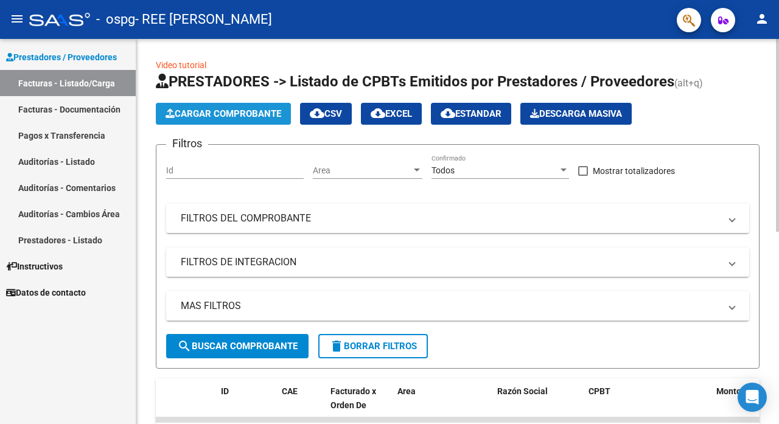
click at [197, 107] on button "Cargar Comprobante" at bounding box center [223, 114] width 135 height 22
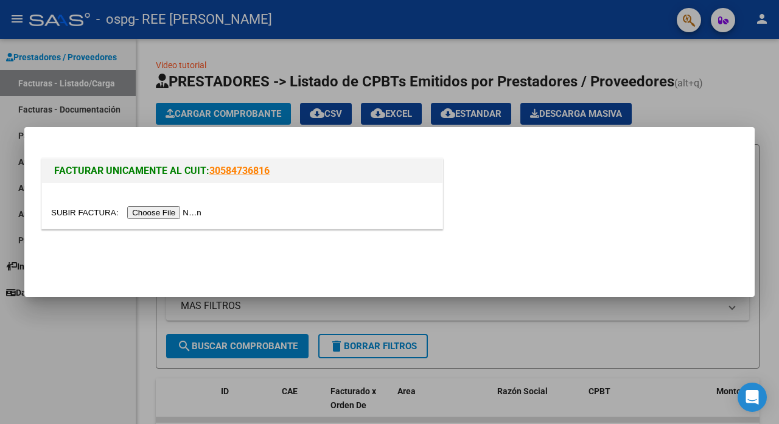
click at [164, 211] on input "file" at bounding box center [128, 212] width 154 height 13
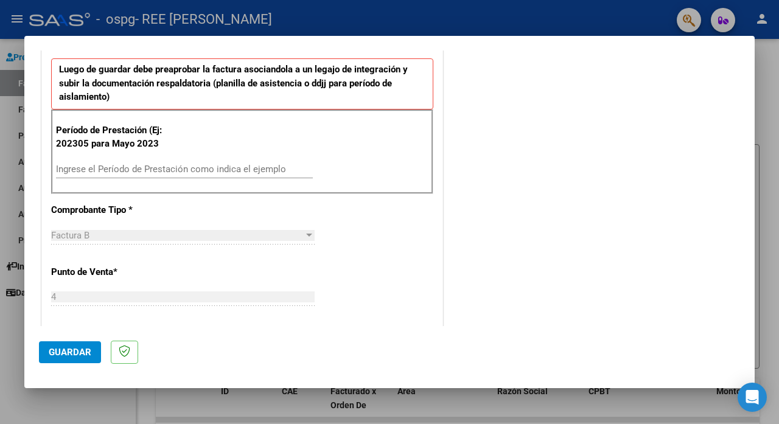
scroll to position [304, 0]
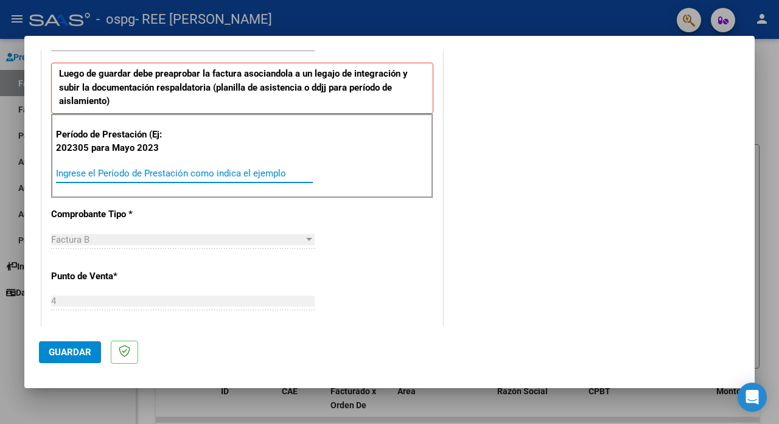
click at [261, 171] on input "Ingrese el Período de Prestación como indica el ejemplo" at bounding box center [184, 173] width 257 height 11
type input "202507"
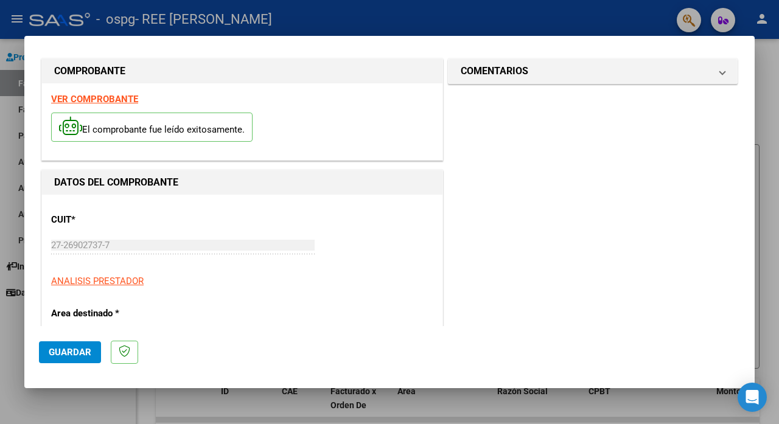
scroll to position [0, 0]
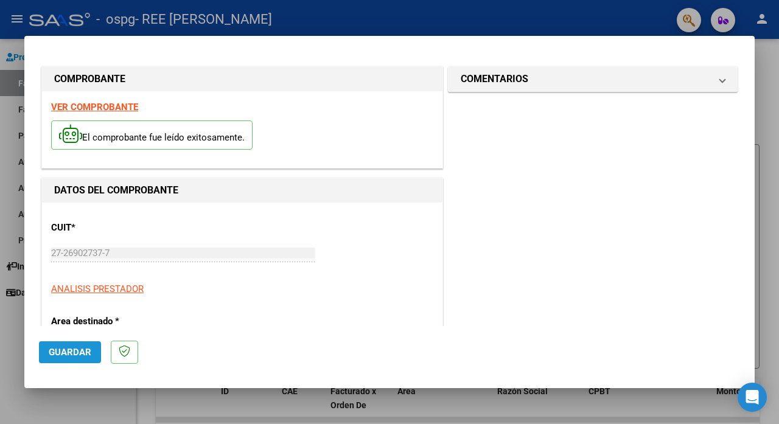
click at [71, 349] on span "Guardar" at bounding box center [70, 352] width 43 height 11
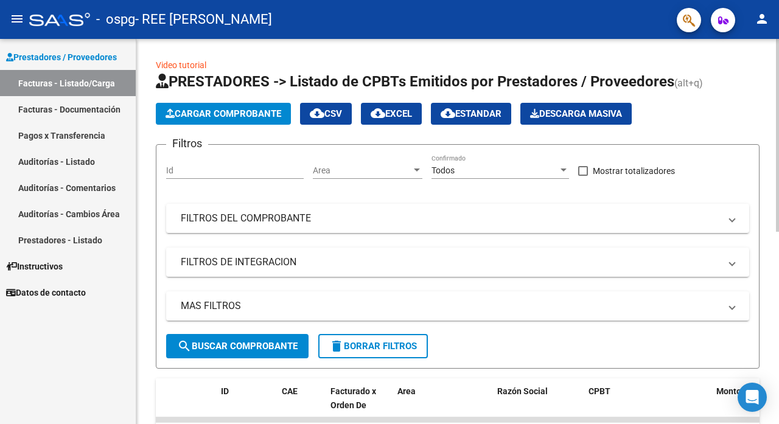
click at [212, 111] on span "Cargar Comprobante" at bounding box center [223, 113] width 116 height 11
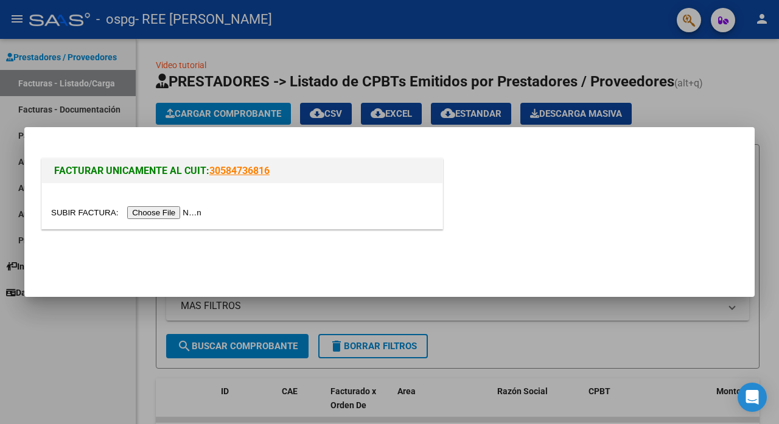
click at [188, 214] on input "file" at bounding box center [128, 212] width 154 height 13
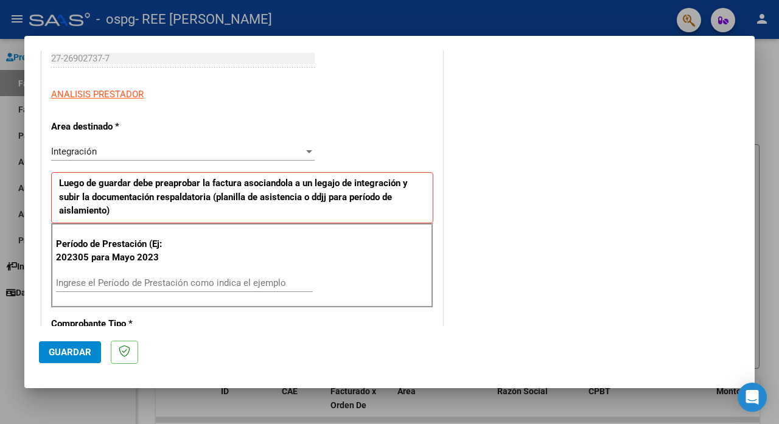
scroll to position [205, 0]
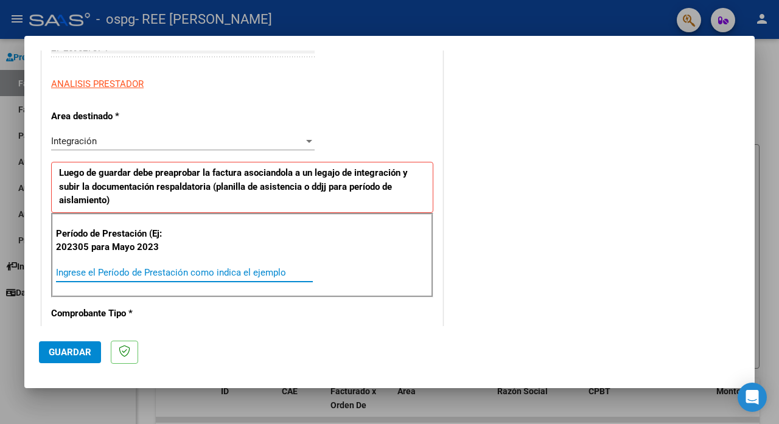
click at [200, 268] on input "Ingrese el Período de Prestación como indica el ejemplo" at bounding box center [184, 272] width 257 height 11
type input "202507"
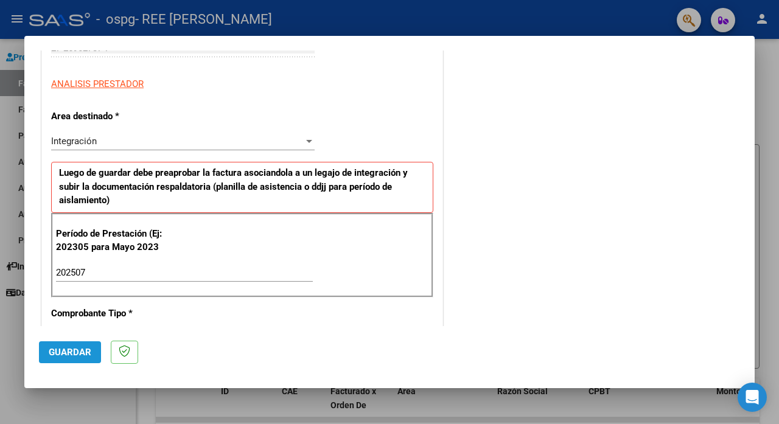
click at [59, 356] on span "Guardar" at bounding box center [70, 352] width 43 height 11
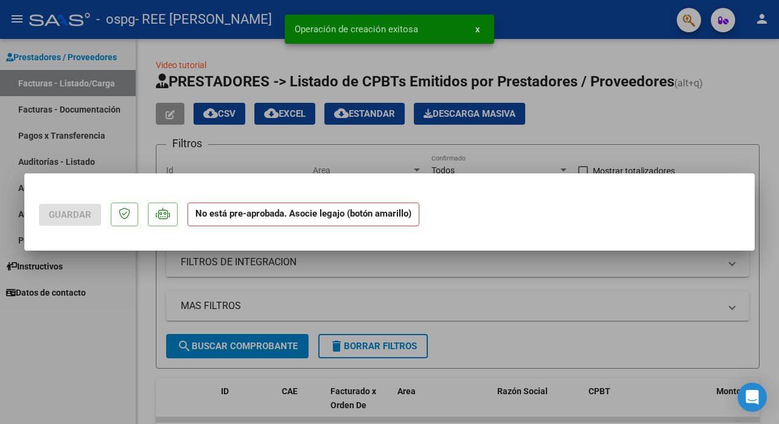
scroll to position [0, 0]
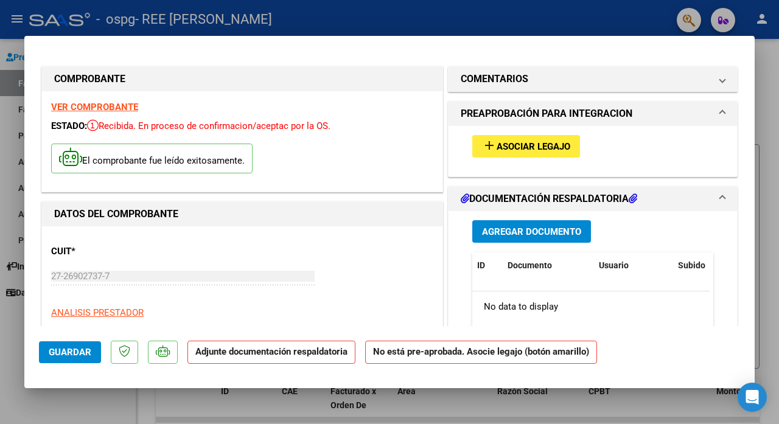
click at [538, 233] on span "Agregar Documento" at bounding box center [531, 231] width 99 height 11
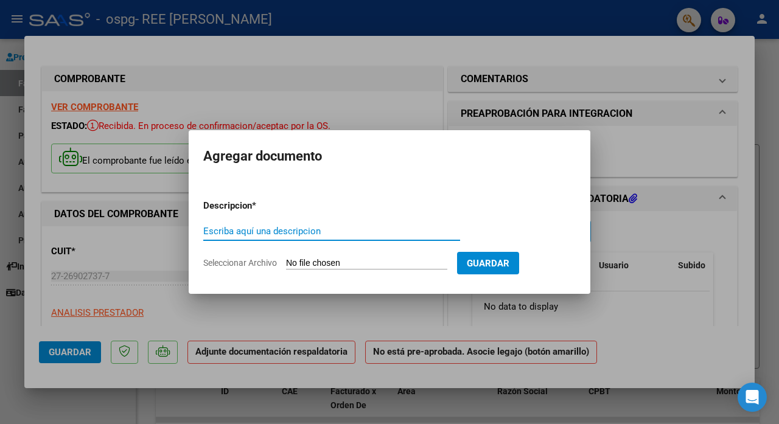
click at [312, 229] on input "Escriba aquí una descripcion" at bounding box center [331, 231] width 257 height 11
type input "asistencia [DATE]"
click at [436, 265] on input "Seleccionar Archivo" at bounding box center [366, 264] width 161 height 12
type input "C:\fakepath\asistencia [DATE] [PERSON_NAME].pdf"
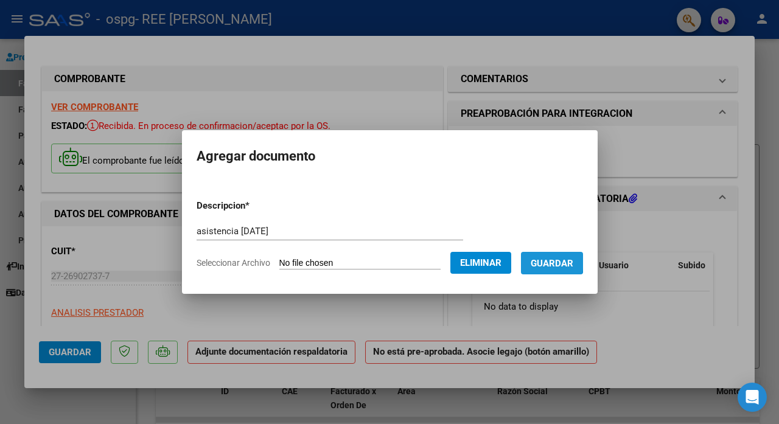
click at [551, 262] on span "Guardar" at bounding box center [552, 263] width 43 height 11
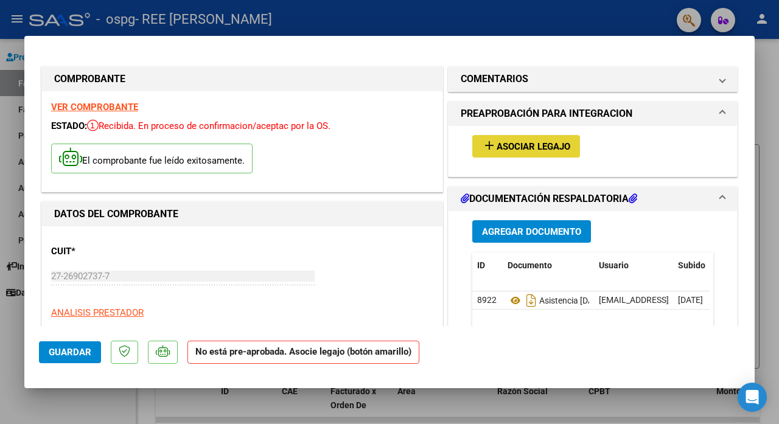
click at [519, 146] on span "Asociar Legajo" at bounding box center [533, 146] width 74 height 11
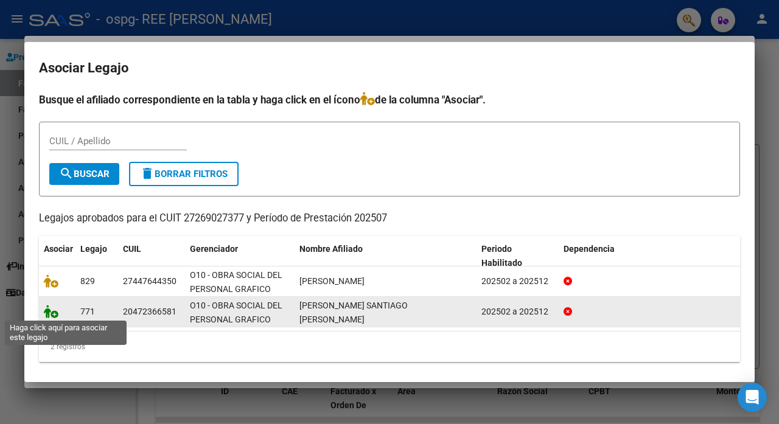
click at [51, 312] on icon at bounding box center [51, 311] width 15 height 13
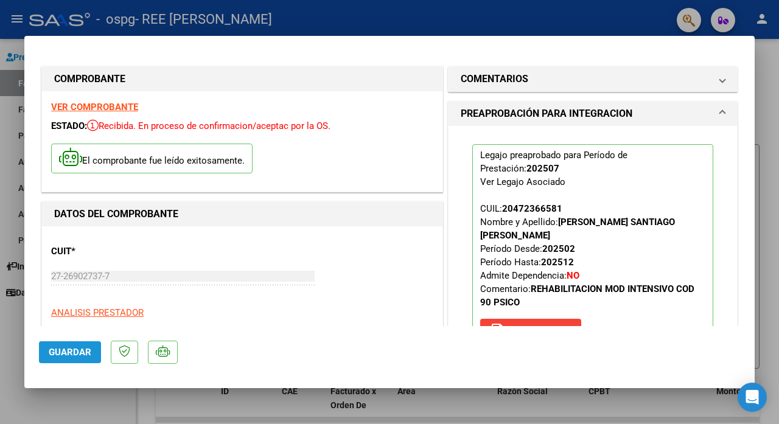
click at [77, 350] on span "Guardar" at bounding box center [70, 352] width 43 height 11
click at [64, 416] on div at bounding box center [389, 212] width 779 height 424
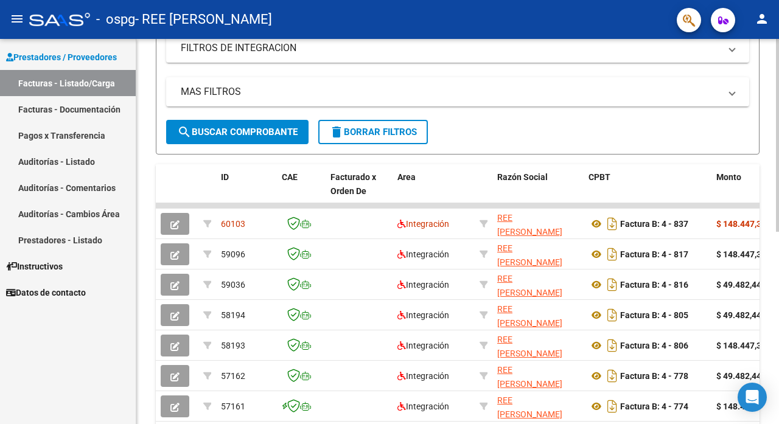
scroll to position [215, 0]
